Goal: Task Accomplishment & Management: Manage account settings

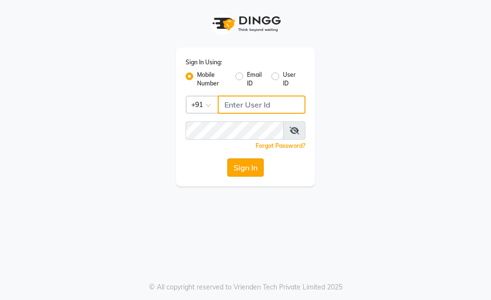
type input "9833248594"
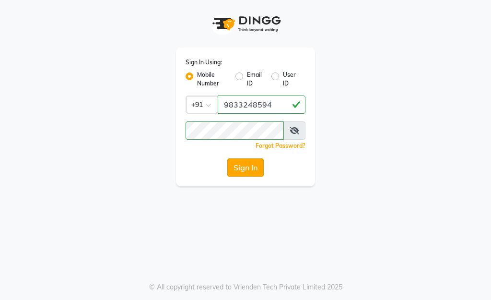
click at [247, 171] on button "Sign In" at bounding box center [245, 167] width 36 height 18
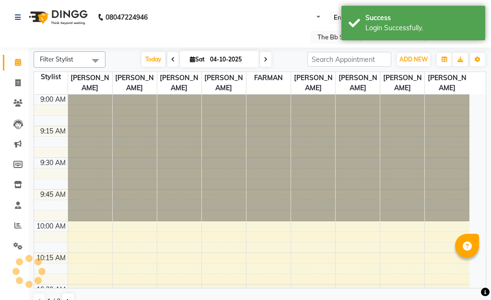
select select "en"
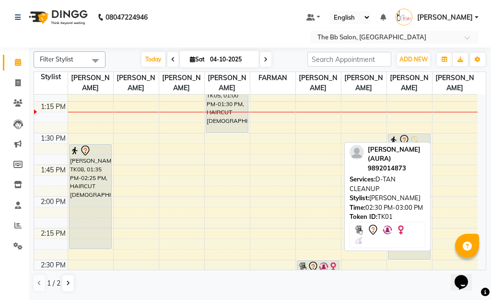
scroll to position [527, 0]
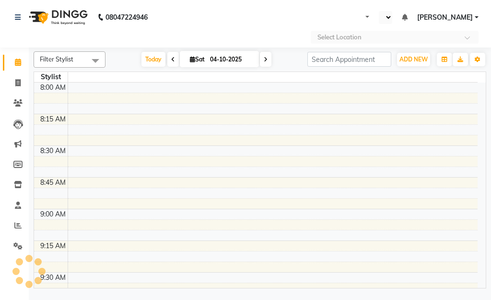
select select "en"
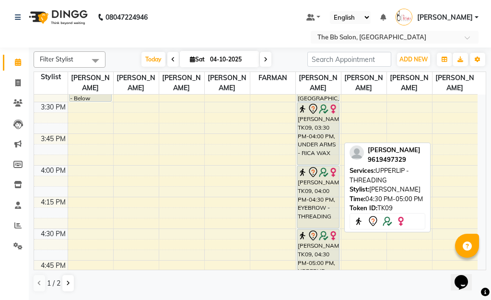
scroll to position [767, 0]
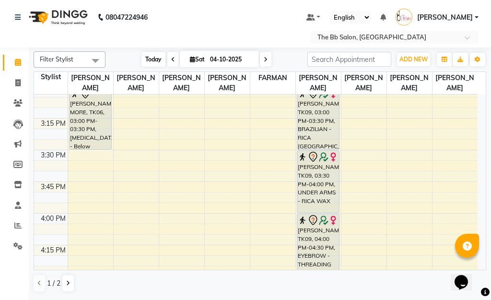
click at [149, 56] on span "Today" at bounding box center [153, 59] width 24 height 15
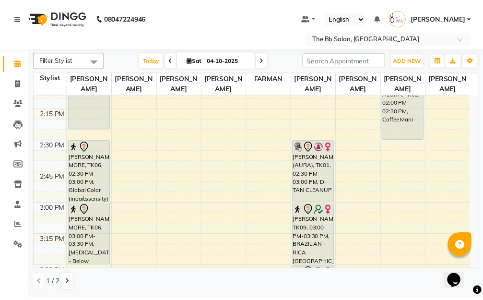
scroll to position [698, 0]
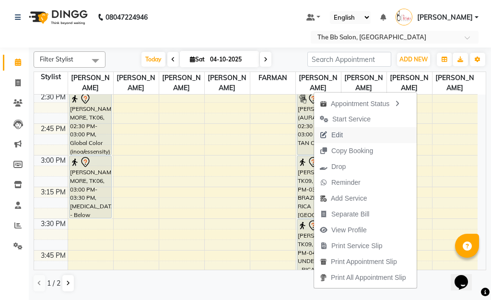
click at [339, 133] on span "Edit" at bounding box center [337, 135] width 12 height 10
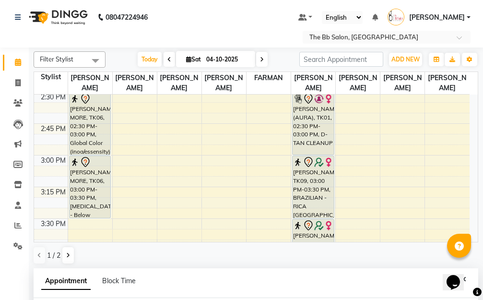
select select "tentative"
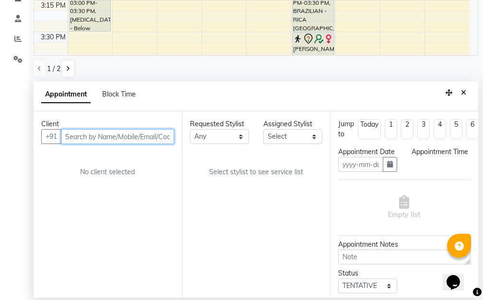
type input "04-10-2025"
select select "900"
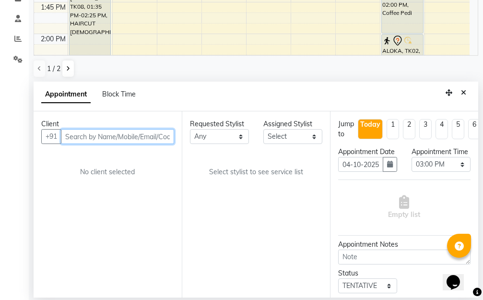
select select "83516"
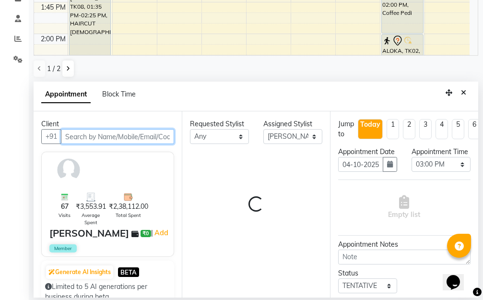
select select "3065"
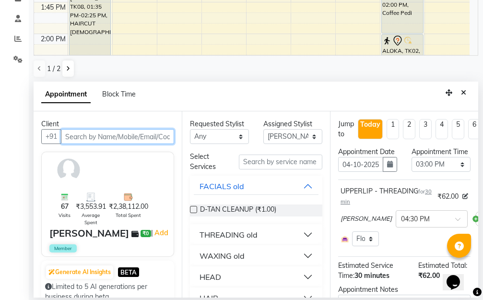
select select "3065"
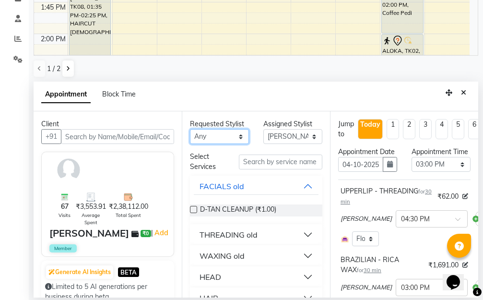
click at [238, 135] on select "Any BB SALON DIPALI EKTA FARMAN GOUSIYA SHAIKH MANGESH TAVARE Nazim Shaikh Rupe…" at bounding box center [219, 136] width 59 height 15
select select "88675"
click at [190, 129] on select "Any BB SALON DIPALI EKTA FARMAN GOUSIYA SHAIKH MANGESH TAVARE Nazim Shaikh Rupe…" at bounding box center [219, 136] width 59 height 15
select select "88675"
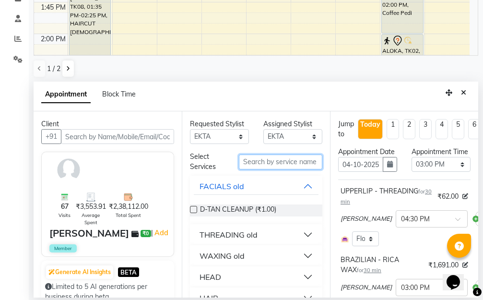
click at [261, 163] on input "text" at bounding box center [280, 161] width 83 height 15
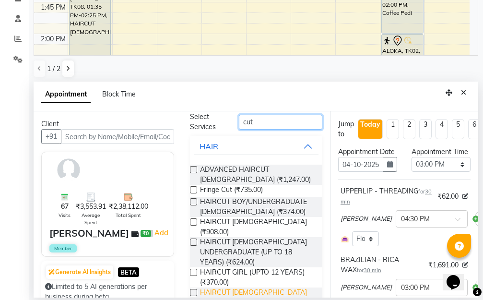
scroll to position [80, 0]
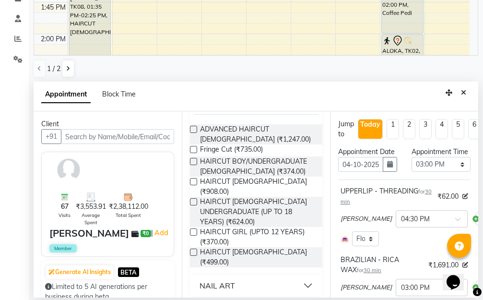
type input "cut"
click at [300, 278] on button "NAIL ART" at bounding box center [256, 285] width 125 height 17
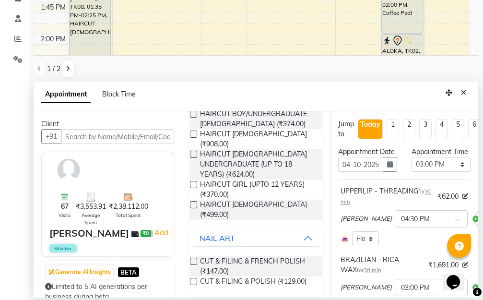
click at [192, 257] on label at bounding box center [193, 260] width 7 height 7
click at [192, 259] on input "checkbox" at bounding box center [193, 262] width 6 height 6
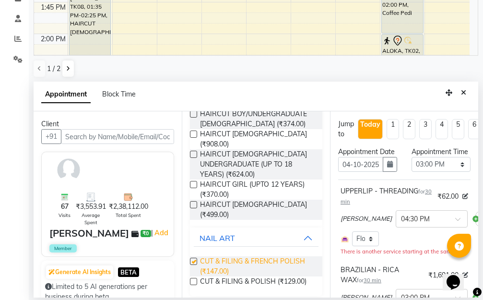
checkbox input "false"
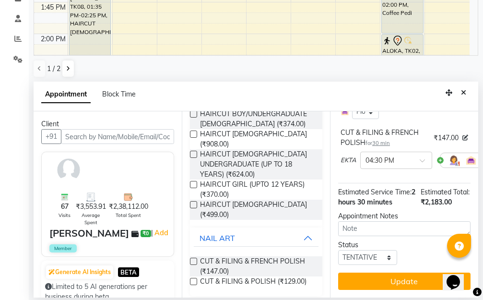
scroll to position [387, 0]
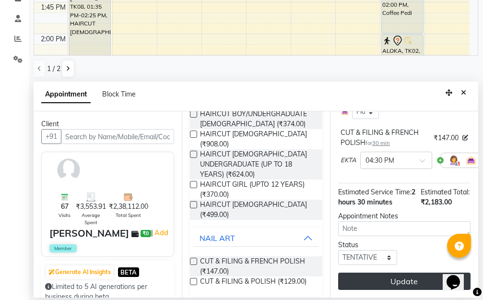
click at [408, 272] on button "Update" at bounding box center [404, 280] width 132 height 17
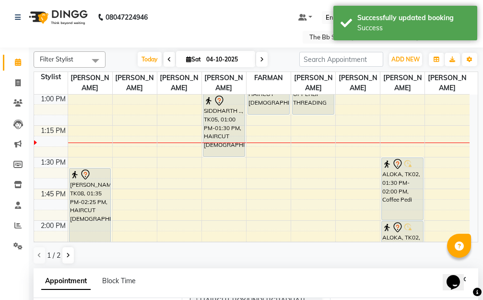
scroll to position [96, 0]
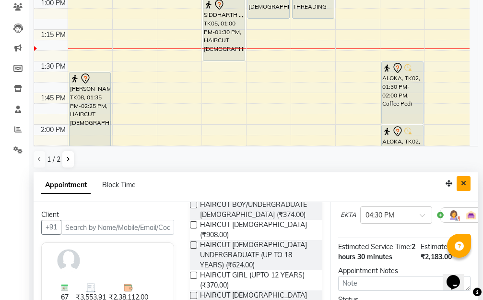
click at [461, 182] on icon "Close" at bounding box center [463, 183] width 5 height 7
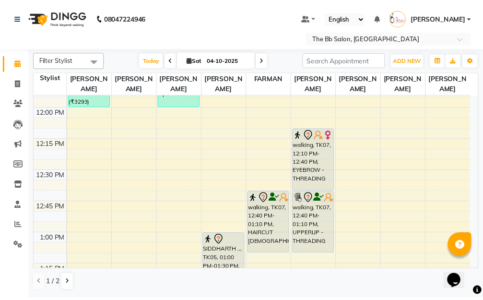
scroll to position [363, 0]
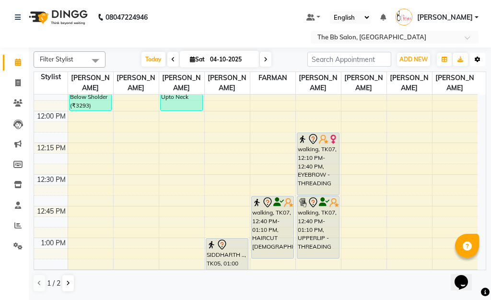
click at [476, 60] on icon "button" at bounding box center [478, 60] width 6 height 6
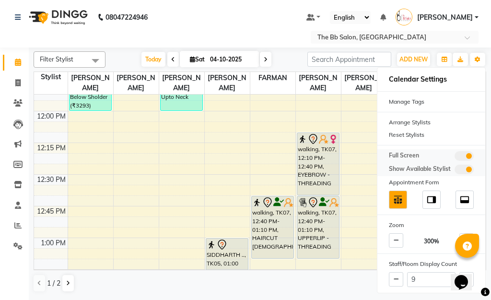
click at [460, 155] on span at bounding box center [463, 156] width 19 height 10
click at [454, 157] on input "checkbox" at bounding box center [454, 157] width 0 height 0
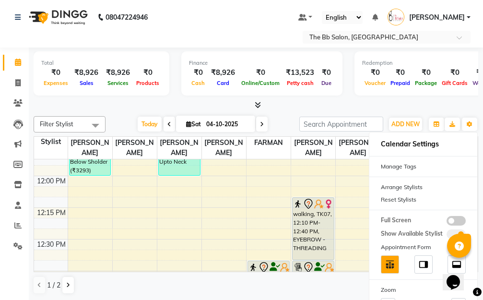
scroll to position [0, 0]
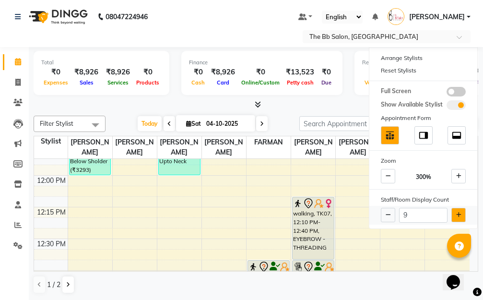
click at [458, 215] on icon at bounding box center [458, 215] width 5 height 6
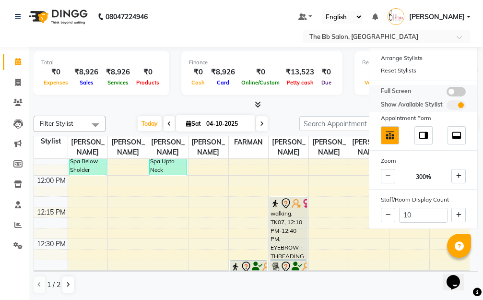
click at [458, 89] on span at bounding box center [455, 92] width 19 height 10
click at [446, 93] on input "checkbox" at bounding box center [446, 93] width 0 height 0
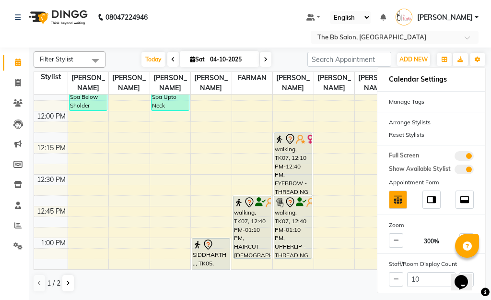
click at [235, 16] on nav "08047224946 Select Location × The Bb Salon, Kharghar Default Panel My Panel Eng…" at bounding box center [245, 23] width 491 height 47
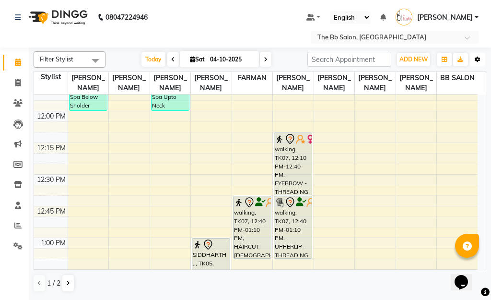
click at [481, 58] on button "Toggle Dropdown" at bounding box center [477, 59] width 15 height 13
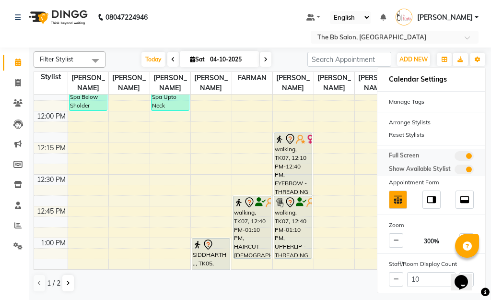
click at [458, 154] on span at bounding box center [463, 156] width 19 height 10
click at [454, 157] on input "checkbox" at bounding box center [454, 157] width 0 height 0
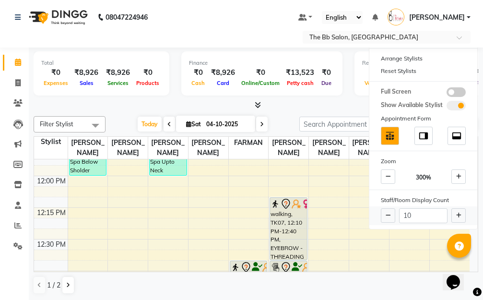
scroll to position [0, 0]
click at [456, 213] on icon at bounding box center [458, 215] width 5 height 6
type input "11"
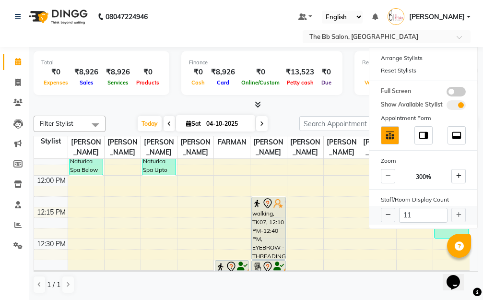
click at [456, 213] on div "11" at bounding box center [423, 215] width 108 height 19
click at [458, 91] on span at bounding box center [455, 92] width 19 height 10
click at [446, 93] on input "checkbox" at bounding box center [446, 93] width 0 height 0
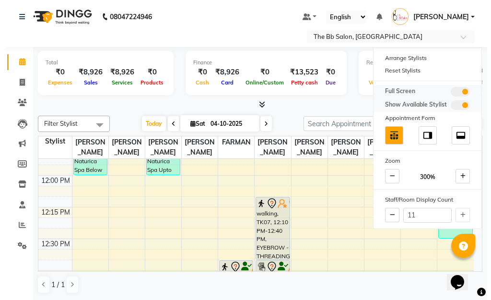
scroll to position [0, 0]
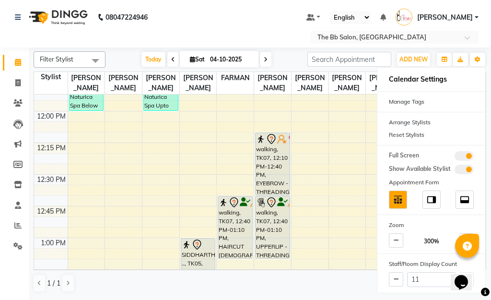
click at [239, 14] on nav "08047224946 Select Location × The Bb Salon, Kharghar Default Panel My Panel Eng…" at bounding box center [245, 23] width 491 height 47
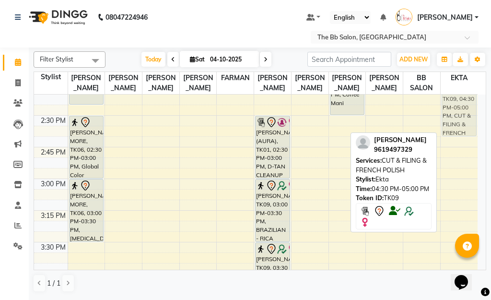
scroll to position [671, 0]
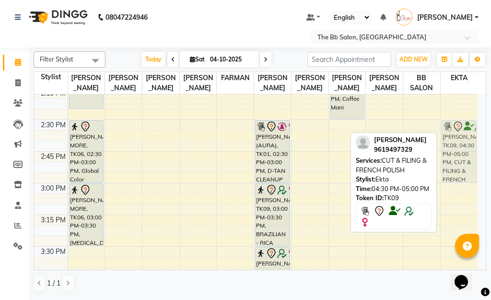
drag, startPoint x: 460, startPoint y: 200, endPoint x: 447, endPoint y: 165, distance: 37.0
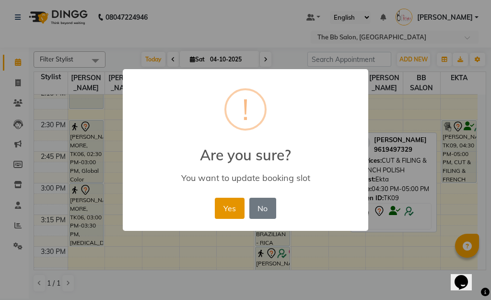
click at [227, 214] on button "Yes" at bounding box center [229, 208] width 29 height 21
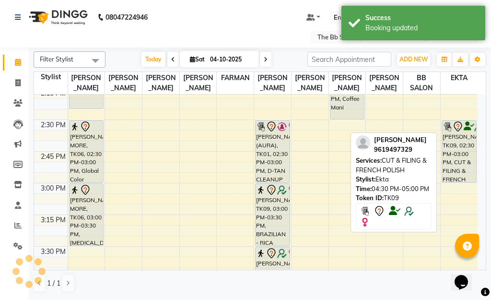
click at [186, 18] on nav "08047224946 Select Location × The Bb Salon, Kharghar Default Panel My Panel Eng…" at bounding box center [245, 23] width 491 height 47
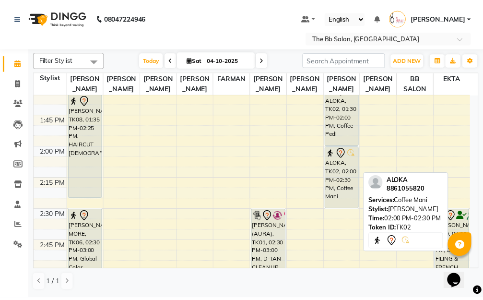
scroll to position [575, 0]
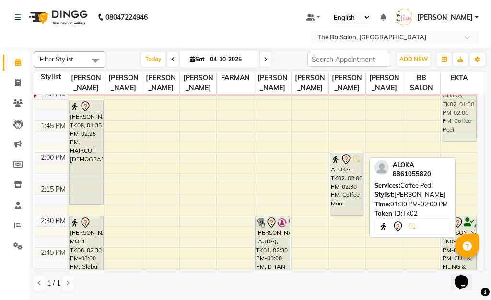
drag, startPoint x: 339, startPoint y: 141, endPoint x: 452, endPoint y: 131, distance: 113.1
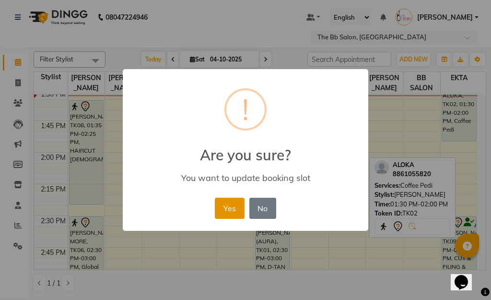
click at [226, 208] on button "Yes" at bounding box center [229, 208] width 29 height 21
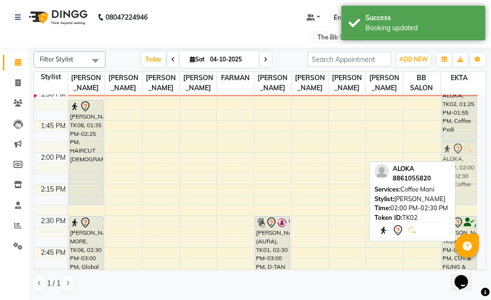
drag, startPoint x: 341, startPoint y: 192, endPoint x: 446, endPoint y: 186, distance: 105.6
click at [446, 186] on div "Filter Stylist Select All Sanjay Pawar Nazim Shaikh MANGESH TAVARE Rupesh Chava…" at bounding box center [260, 171] width 453 height 248
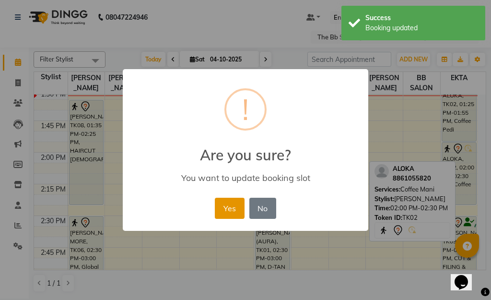
click at [225, 206] on button "Yes" at bounding box center [229, 208] width 29 height 21
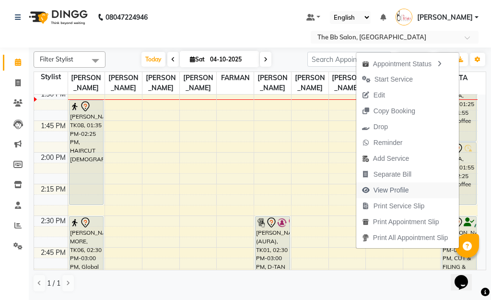
click at [393, 193] on span "View Profile" at bounding box center [390, 190] width 35 height 10
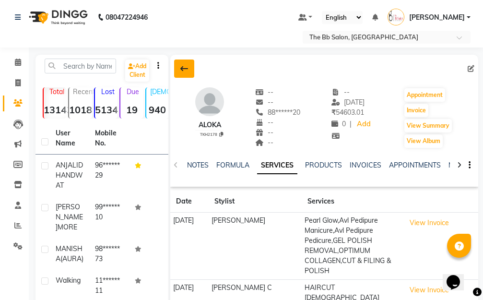
click at [180, 68] on icon at bounding box center [184, 69] width 8 height 8
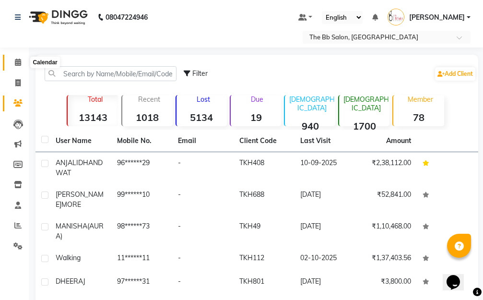
click at [19, 62] on icon at bounding box center [18, 61] width 6 height 7
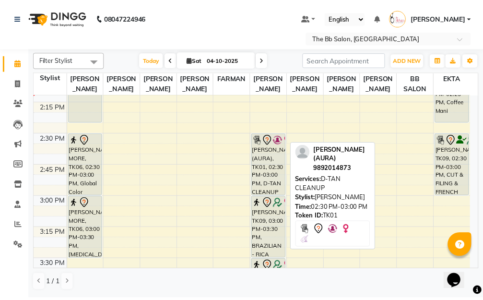
scroll to position [671, 0]
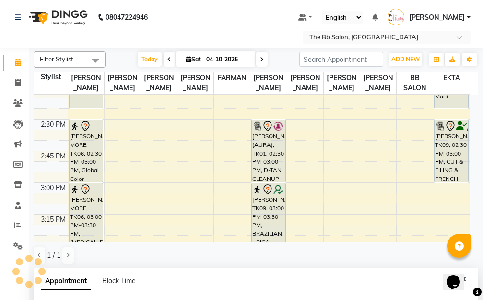
select select "83513"
select select "tentative"
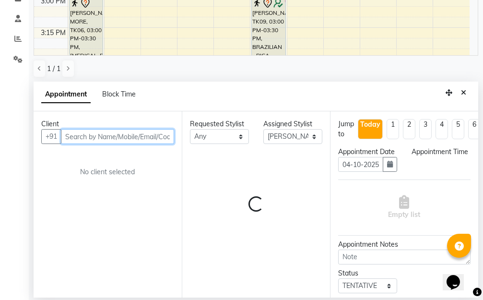
select select "900"
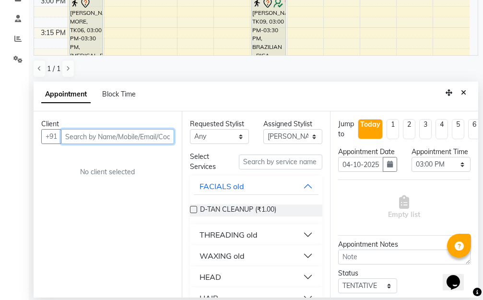
click at [148, 137] on input "text" at bounding box center [117, 136] width 113 height 15
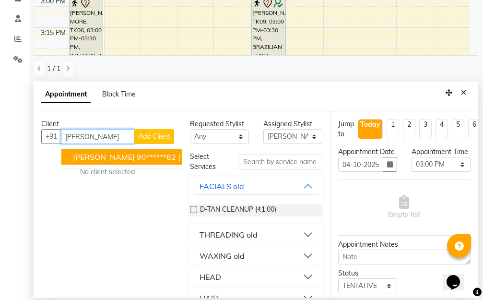
click at [150, 157] on ngb-highlight "90******62" at bounding box center [156, 157] width 39 height 10
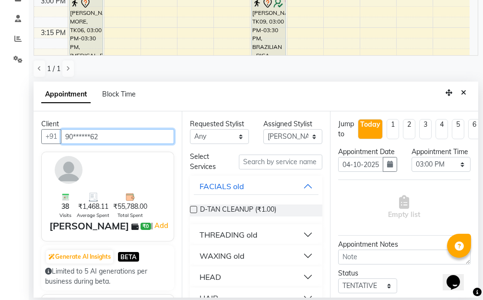
type input "90******62"
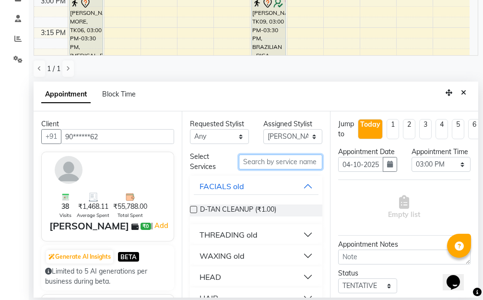
click at [258, 164] on input "text" at bounding box center [280, 161] width 83 height 15
type input "eye"
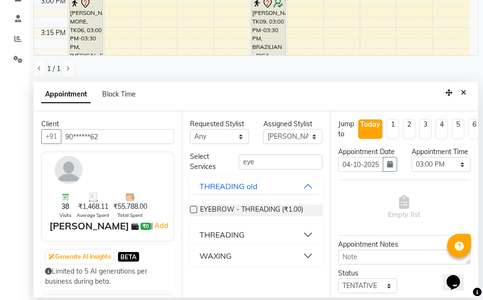
click at [309, 233] on button "THREADING" at bounding box center [256, 234] width 125 height 17
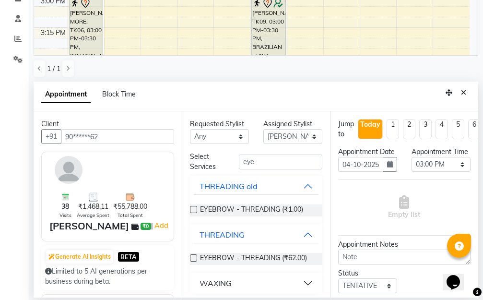
click at [191, 256] on label at bounding box center [193, 257] width 7 height 7
click at [191, 256] on input "checkbox" at bounding box center [193, 259] width 6 height 6
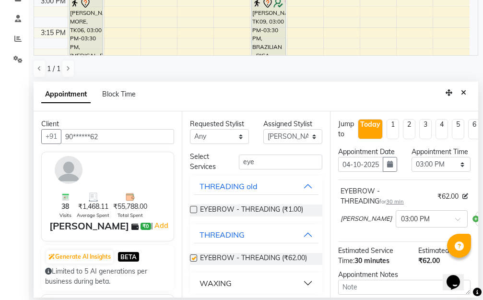
checkbox input "false"
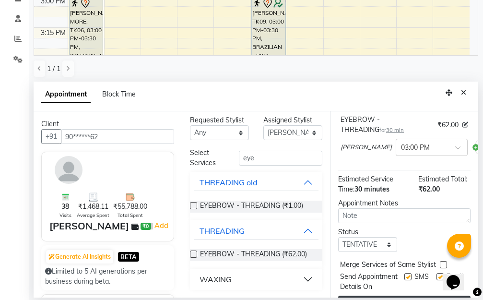
scroll to position [124, 0]
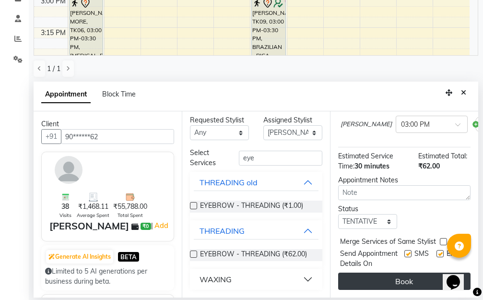
click at [387, 272] on button "Book" at bounding box center [404, 280] width 132 height 17
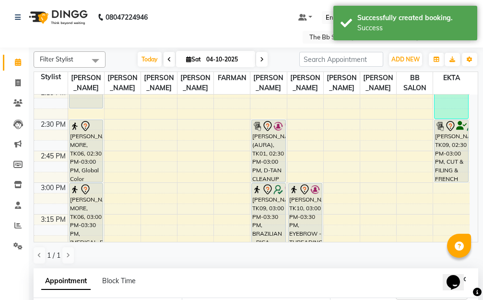
scroll to position [96, 0]
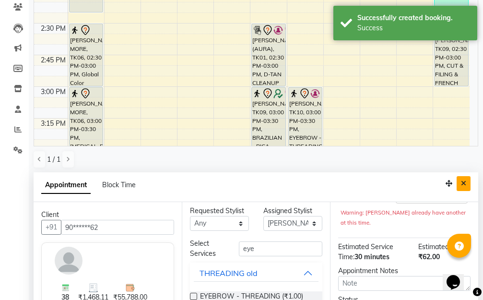
click at [465, 181] on icon "Close" at bounding box center [463, 183] width 5 height 7
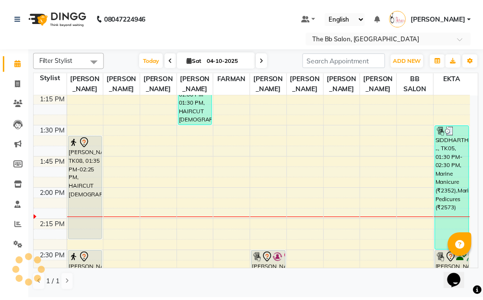
scroll to position [527, 0]
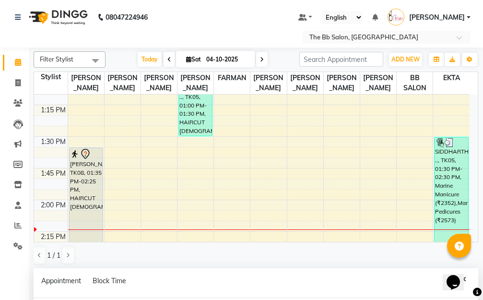
select select "83658"
select select "tentative"
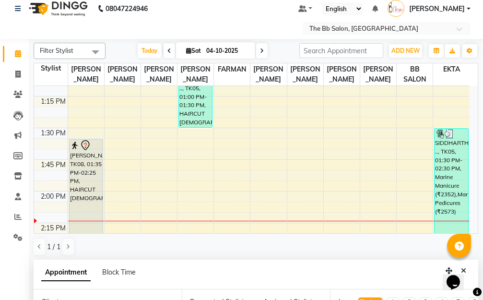
scroll to position [186, 0]
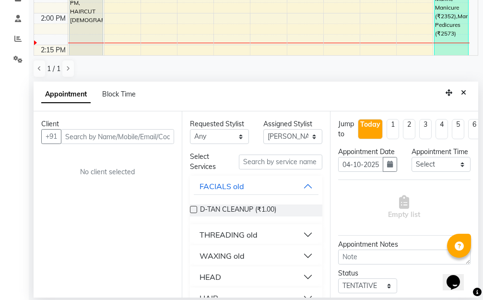
click at [117, 138] on input "text" at bounding box center [117, 136] width 113 height 15
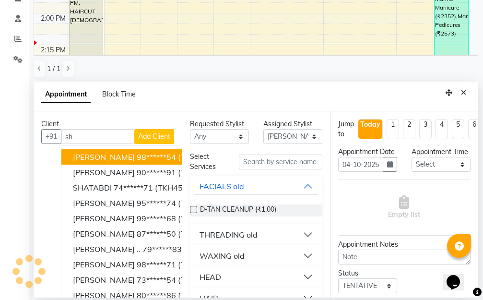
type input "s"
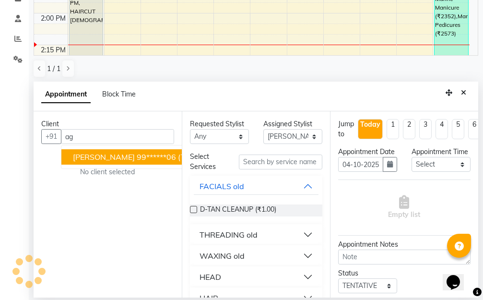
type input "a"
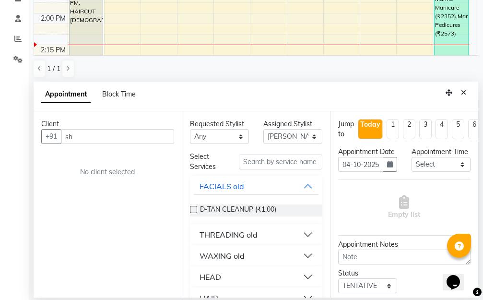
type input "s"
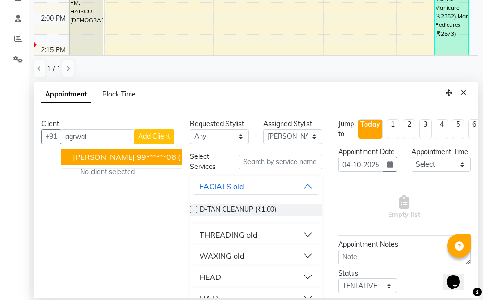
click at [137, 160] on ngb-highlight "99******06" at bounding box center [156, 157] width 39 height 10
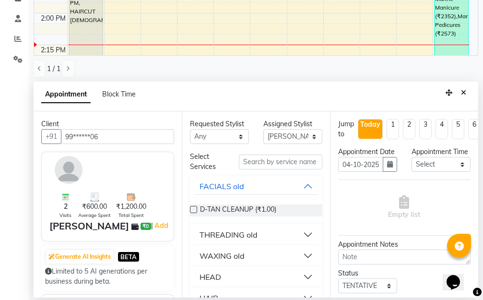
click at [127, 139] on input "99******06" at bounding box center [117, 136] width 113 height 15
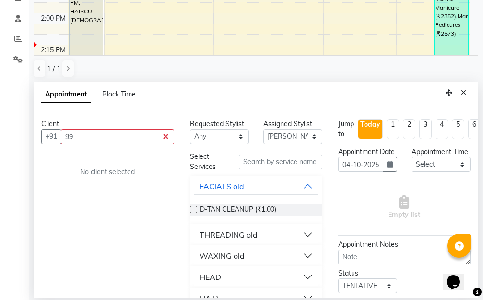
type input "9"
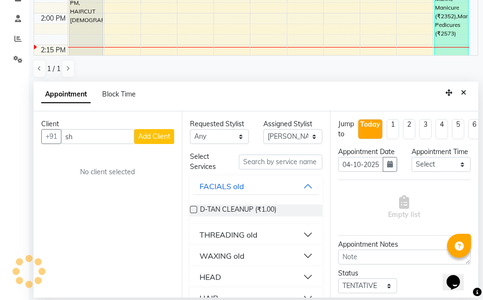
type input "s"
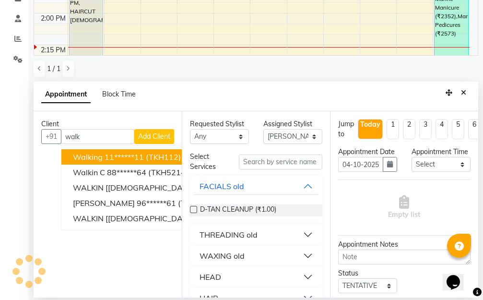
drag, startPoint x: 144, startPoint y: 157, endPoint x: 146, endPoint y: 162, distance: 5.2
click at [144, 160] on ngb-highlight "11******11" at bounding box center [124, 157] width 39 height 10
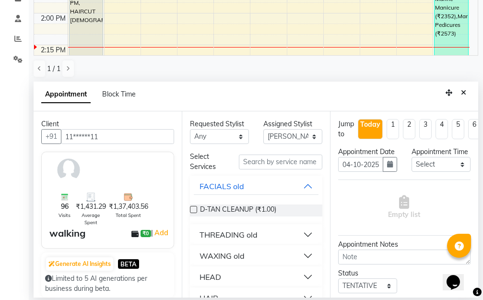
type input "11******11"
click at [260, 163] on input "text" at bounding box center [280, 161] width 83 height 15
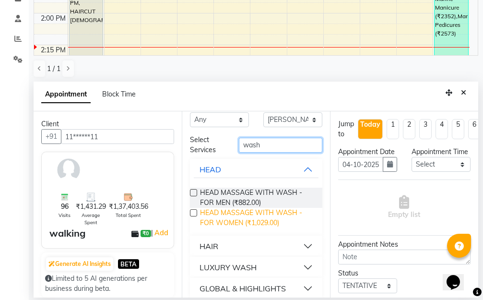
scroll to position [26, 0]
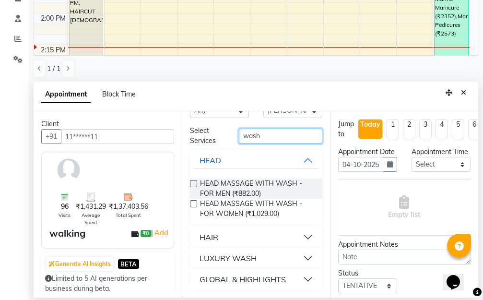
type input "wash"
click at [299, 236] on button "HAIR" at bounding box center [256, 236] width 125 height 17
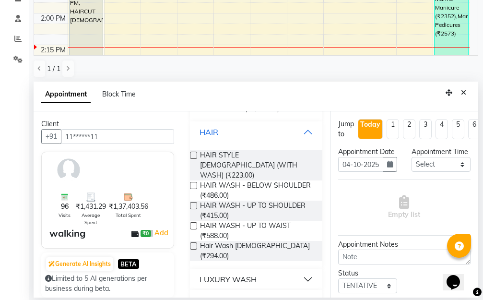
scroll to position [134, 0]
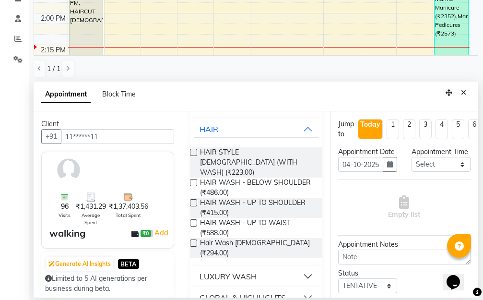
click at [192, 179] on label at bounding box center [193, 182] width 7 height 7
click at [192, 180] on input "checkbox" at bounding box center [193, 183] width 6 height 6
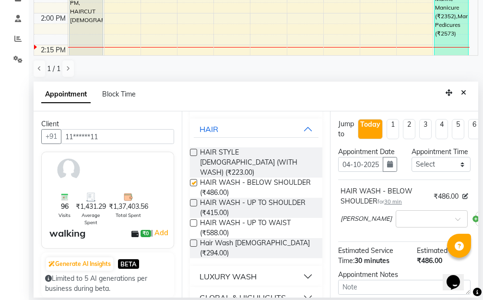
checkbox input "false"
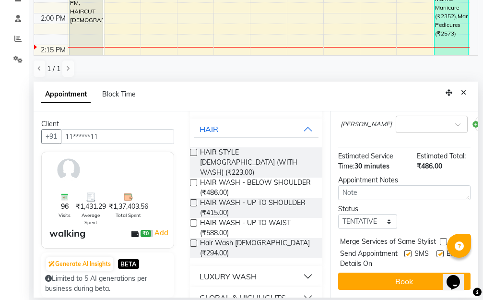
scroll to position [124, 0]
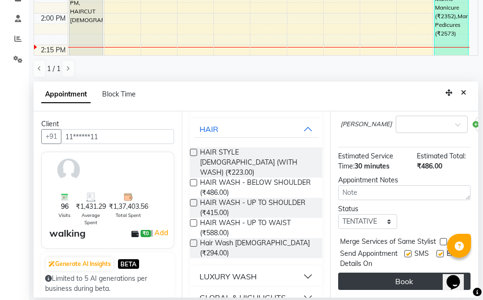
click at [395, 272] on button "Book" at bounding box center [404, 280] width 132 height 17
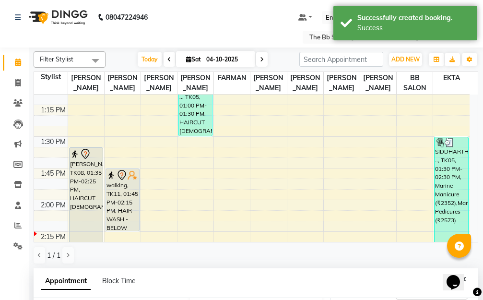
scroll to position [48, 0]
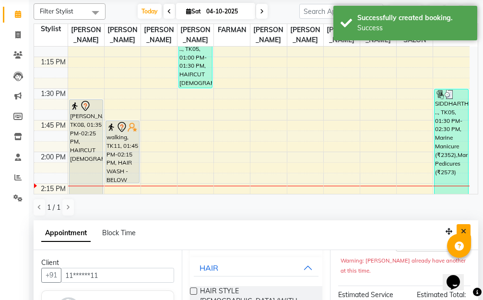
click at [464, 225] on button "Close" at bounding box center [463, 231] width 14 height 15
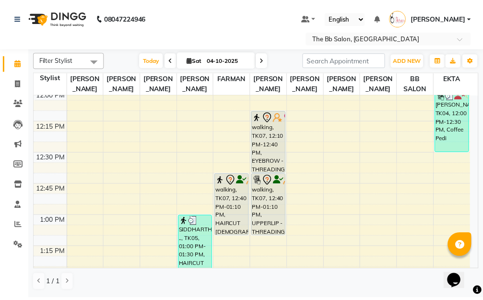
scroll to position [384, 0]
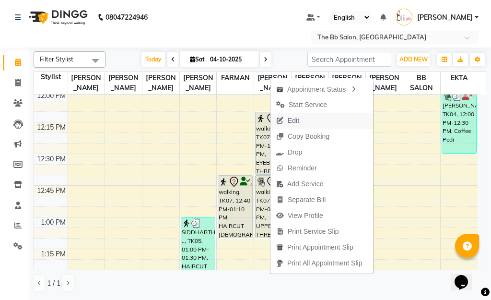
click at [289, 121] on span "Edit" at bounding box center [294, 121] width 12 height 10
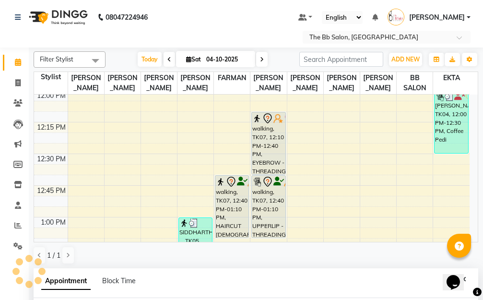
select select "tentative"
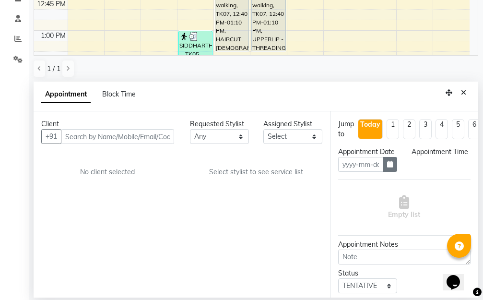
type input "04-10-2025"
select select "730"
select select "83521"
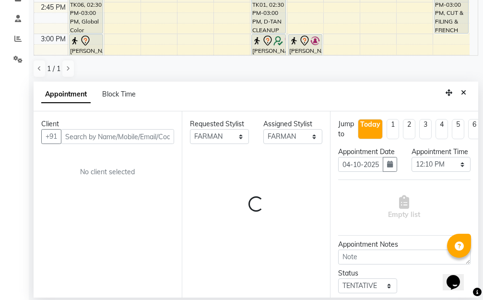
select select "3065"
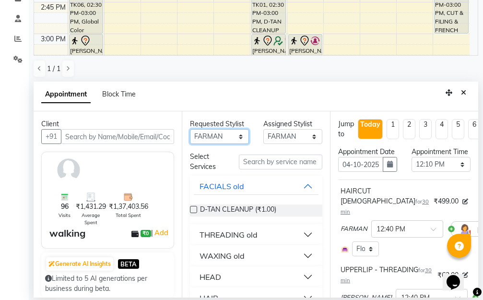
click at [236, 134] on select "Any BB SALON DIPALI EKTA FARMAN GOUSIYA SHAIKH MANGESH TAVARE Nazim Shaikh Rupe…" at bounding box center [219, 136] width 59 height 15
select select "83524"
click at [190, 129] on select "Any BB SALON DIPALI EKTA FARMAN GOUSIYA SHAIKH MANGESH TAVARE Nazim Shaikh Rupe…" at bounding box center [219, 136] width 59 height 15
select select "83524"
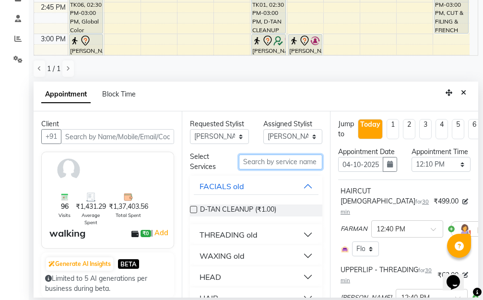
click at [255, 160] on input "text" at bounding box center [280, 161] width 83 height 15
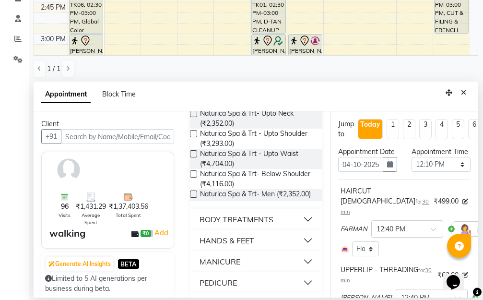
scroll to position [128, 0]
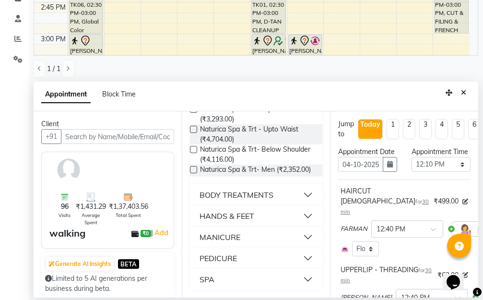
type input "spa"
click at [300, 255] on button "PEDICURE" at bounding box center [256, 257] width 125 height 17
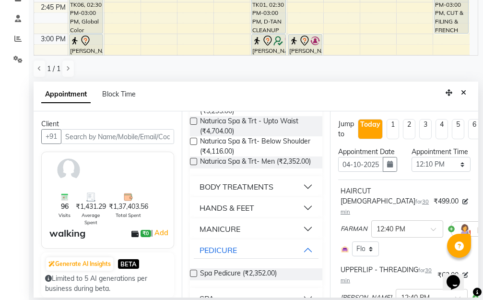
click at [193, 277] on label at bounding box center [193, 272] width 7 height 7
click at [193, 277] on input "checkbox" at bounding box center [193, 274] width 6 height 6
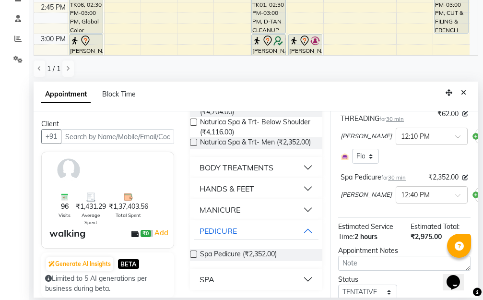
scroll to position [285, 0]
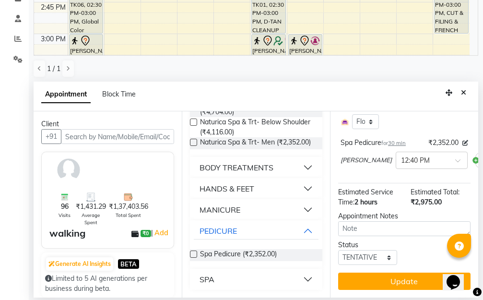
click at [192, 253] on label at bounding box center [193, 253] width 7 height 7
click at [192, 253] on input "checkbox" at bounding box center [193, 255] width 6 height 6
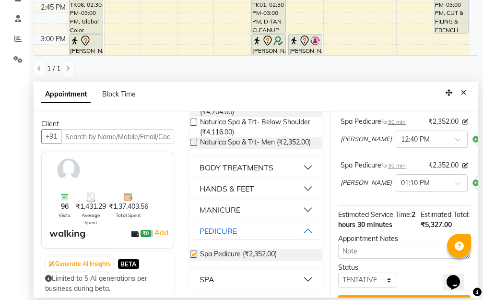
scroll to position [265, 0]
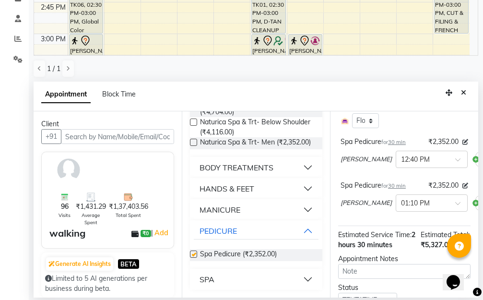
checkbox input "false"
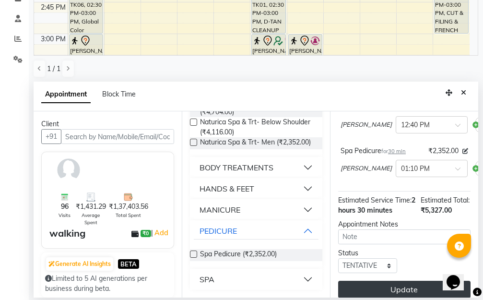
scroll to position [319, 0]
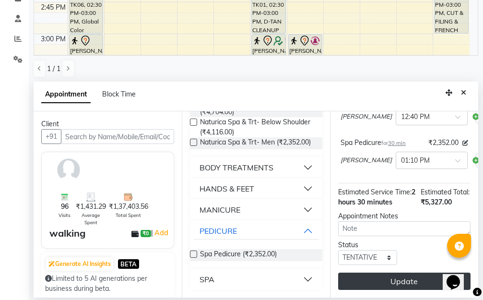
click at [403, 274] on button "Update" at bounding box center [404, 280] width 132 height 17
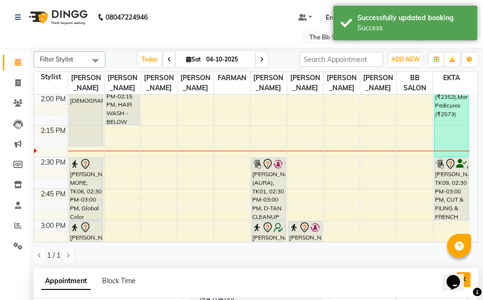
scroll to position [144, 0]
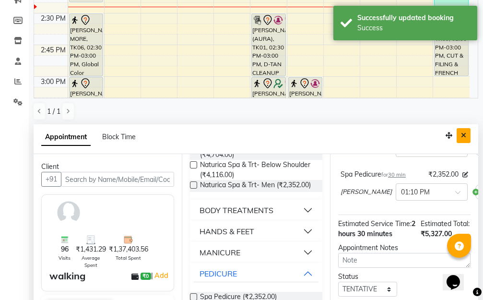
click at [462, 136] on icon "Close" at bounding box center [463, 135] width 5 height 7
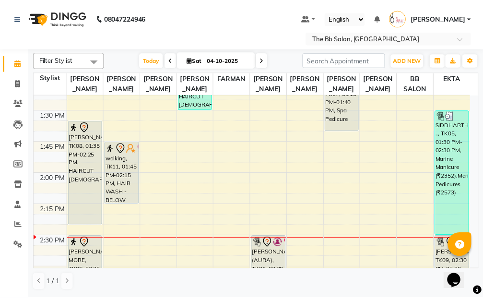
scroll to position [537, 0]
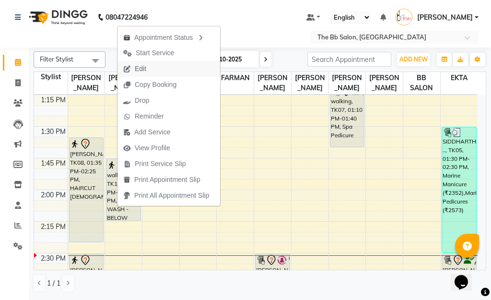
click at [139, 68] on span "Edit" at bounding box center [141, 69] width 12 height 10
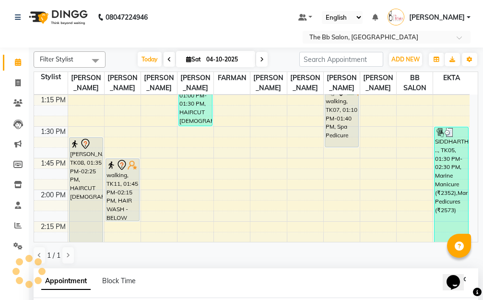
select select "tentative"
type input "04-10-2025"
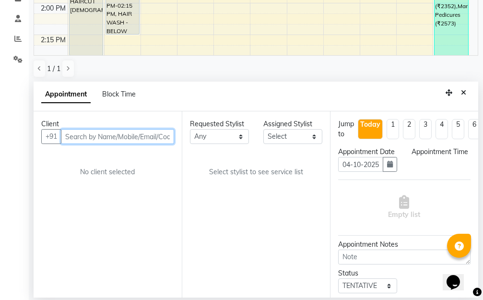
select select "83658"
select select "3065"
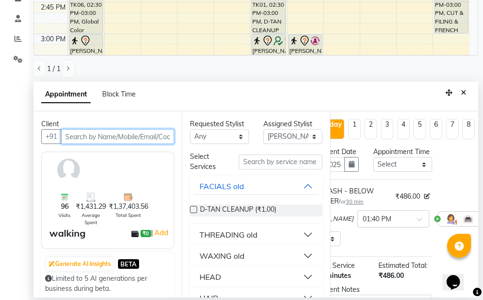
scroll to position [0, 49]
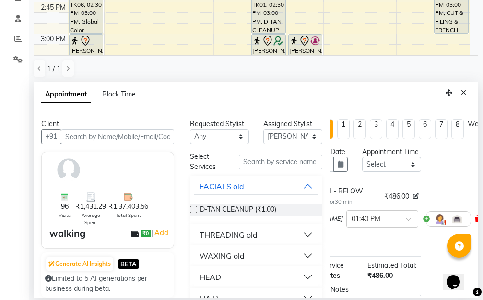
click at [475, 222] on icon at bounding box center [478, 218] width 6 height 7
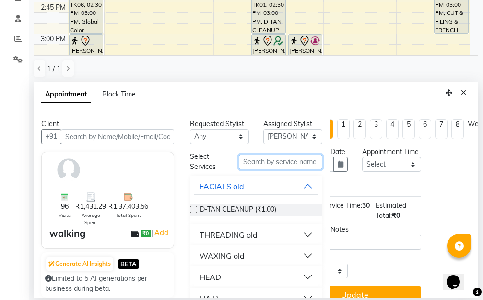
click at [260, 161] on input "text" at bounding box center [280, 161] width 83 height 15
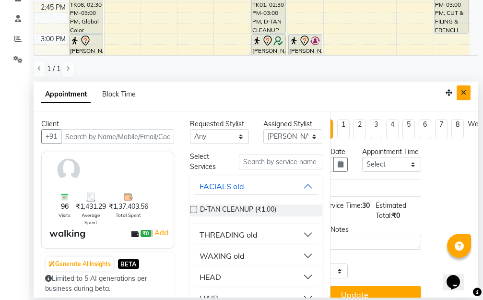
click at [462, 91] on icon "Close" at bounding box center [463, 92] width 5 height 7
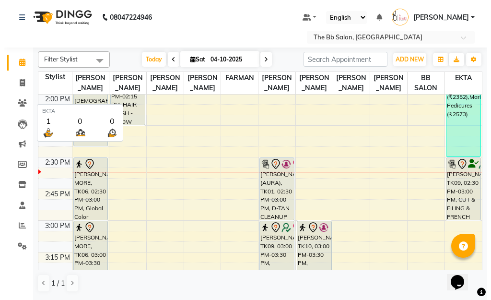
scroll to position [0, 0]
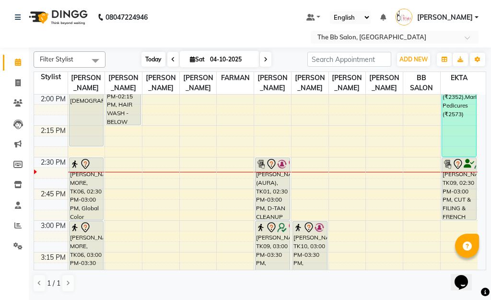
click at [151, 60] on span "Today" at bounding box center [153, 59] width 24 height 15
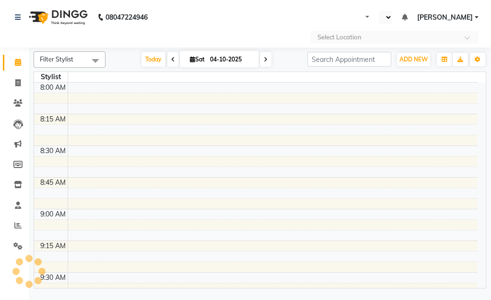
select select "en"
